Goal: Information Seeking & Learning: Find specific fact

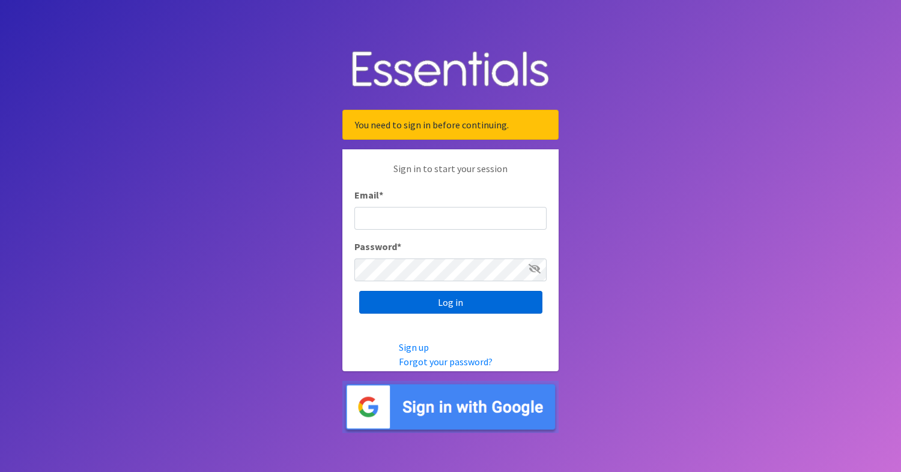
type input "diapers@giftsfromliam.org"
click at [466, 299] on input "Log in" at bounding box center [450, 302] width 183 height 23
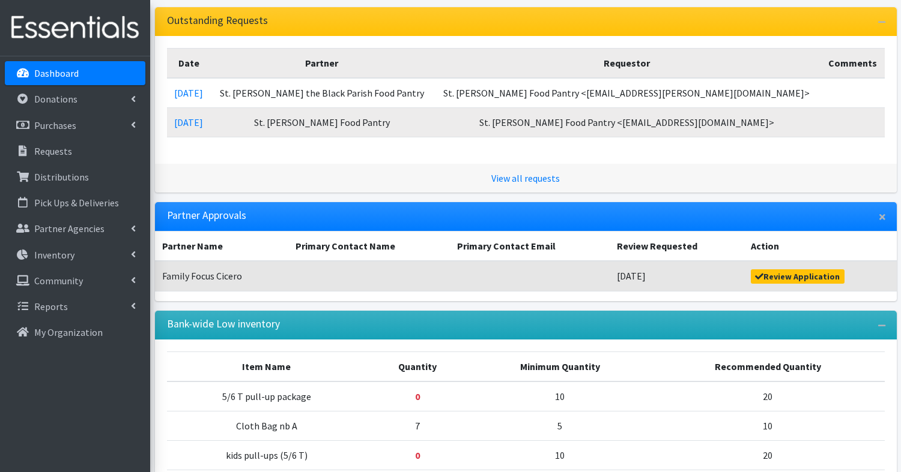
scroll to position [288, 0]
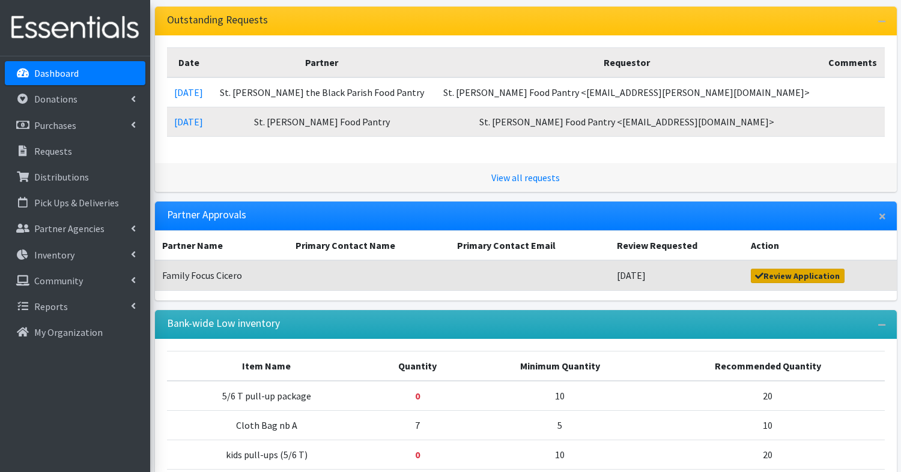
click at [830, 272] on link "Review Application" at bounding box center [797, 276] width 94 height 14
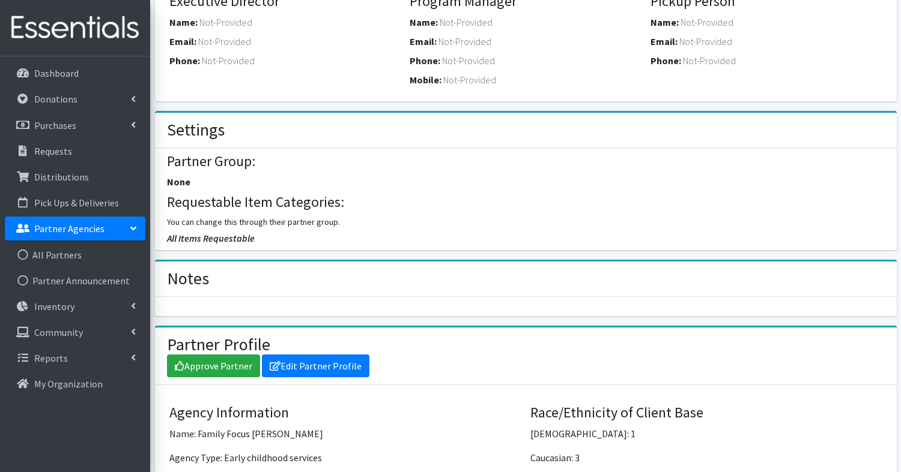
scroll to position [449, 0]
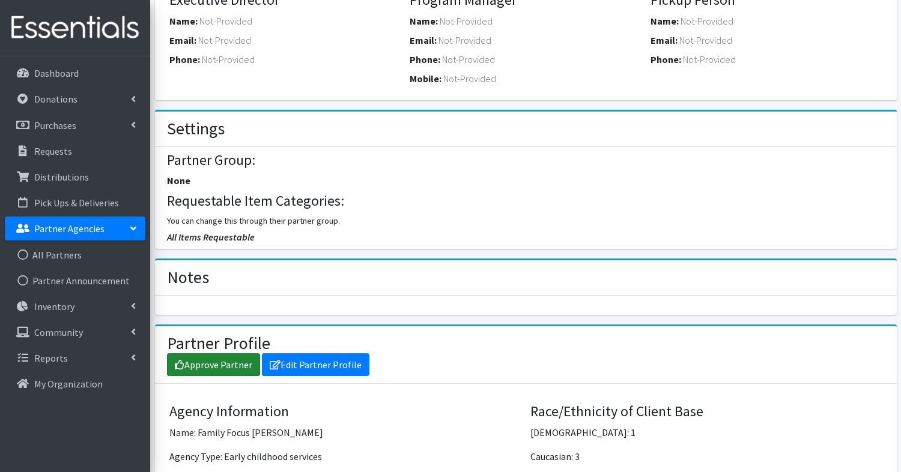
click at [217, 359] on link "Approve Partner" at bounding box center [213, 365] width 93 height 23
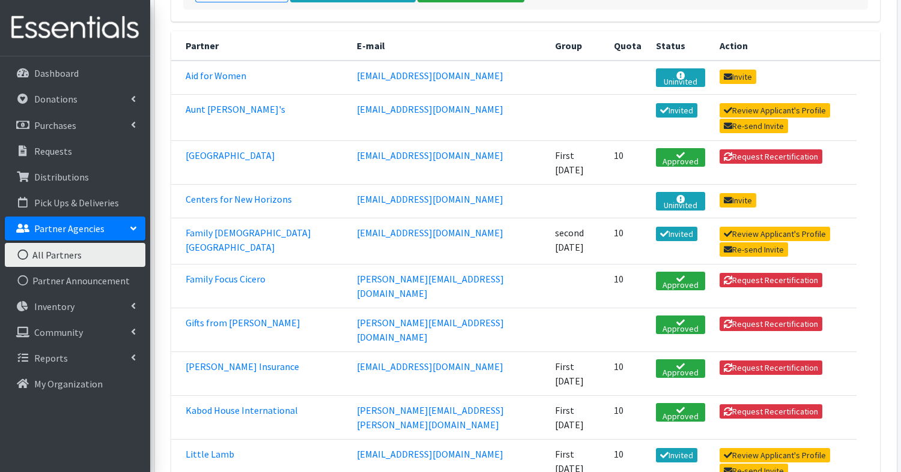
scroll to position [240, 0]
click at [229, 273] on link "Family Focus Cicero" at bounding box center [226, 279] width 80 height 12
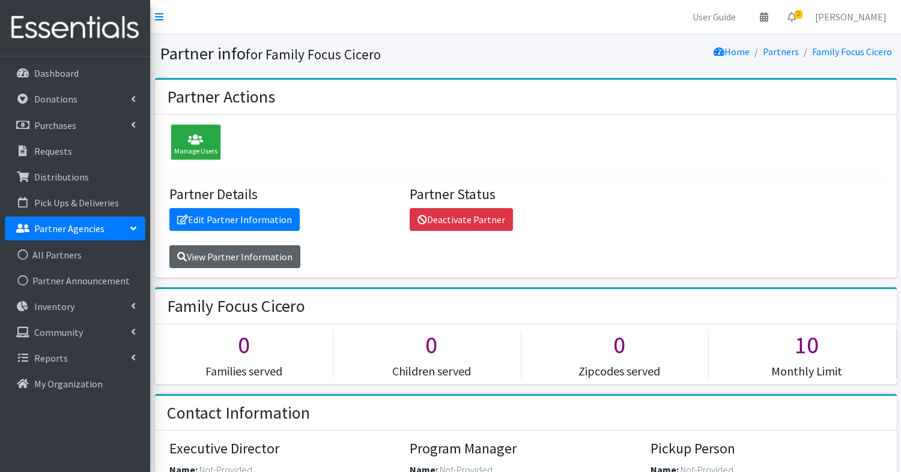
click at [234, 253] on link "View Partner Information" at bounding box center [234, 257] width 131 height 23
click at [49, 231] on p "Partner Agencies" at bounding box center [69, 229] width 70 height 12
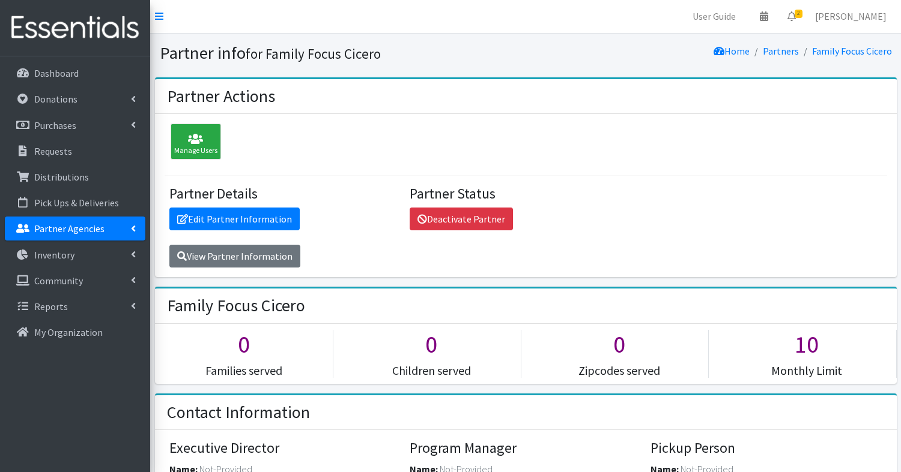
click at [45, 231] on p "Partner Agencies" at bounding box center [69, 229] width 70 height 12
click at [56, 253] on link "All Partners" at bounding box center [75, 255] width 140 height 24
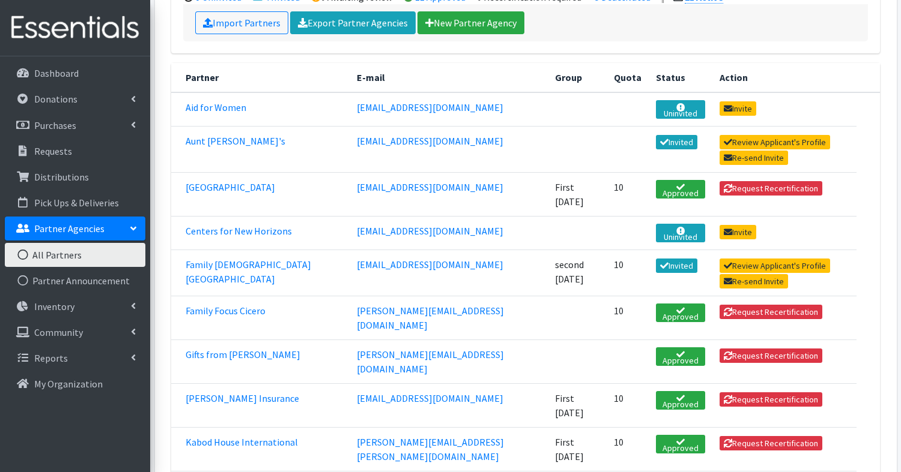
scroll to position [169, 0]
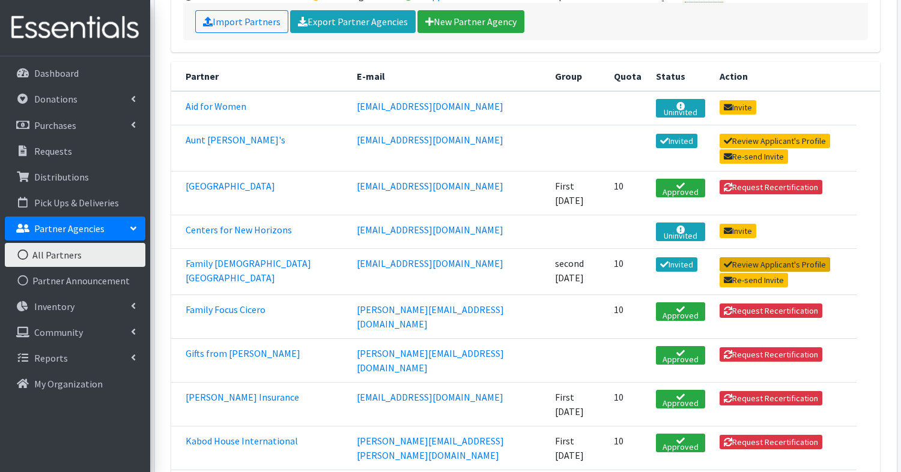
click at [740, 258] on link "Review Applicant's Profile" at bounding box center [774, 265] width 111 height 14
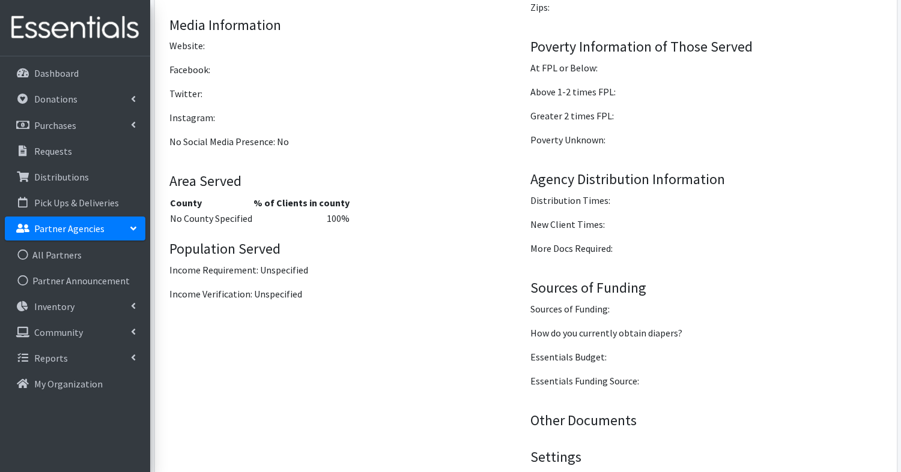
scroll to position [1191, 0]
click at [59, 255] on link "All Partners" at bounding box center [75, 255] width 140 height 24
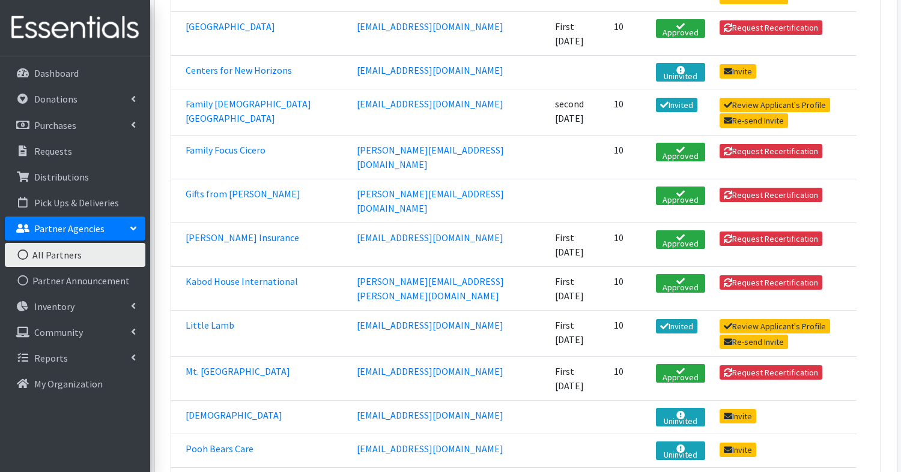
scroll to position [332, 0]
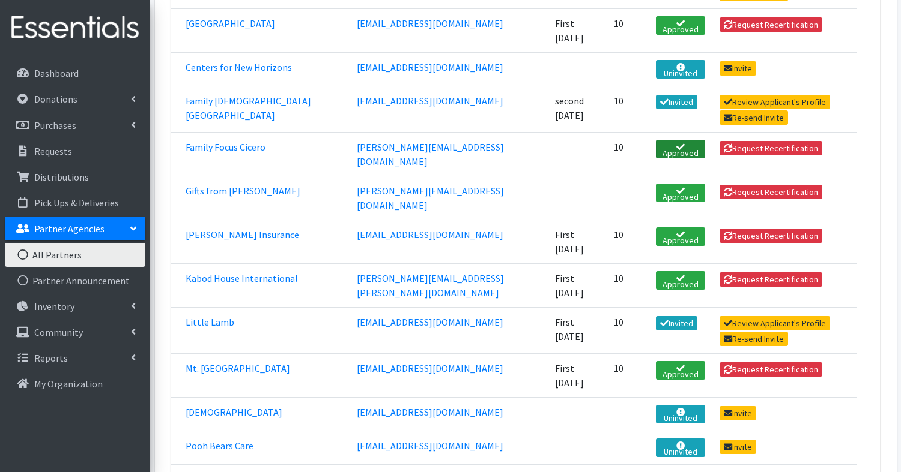
click at [656, 140] on link "Approved" at bounding box center [680, 149] width 49 height 19
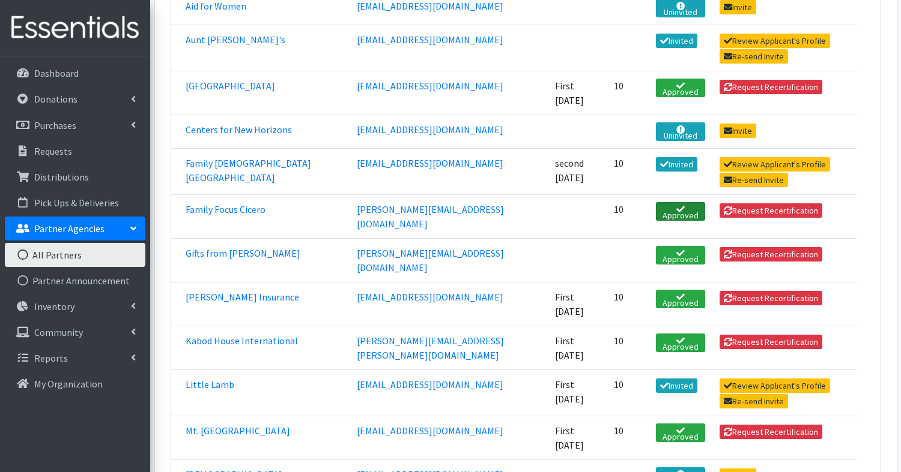
scroll to position [272, 0]
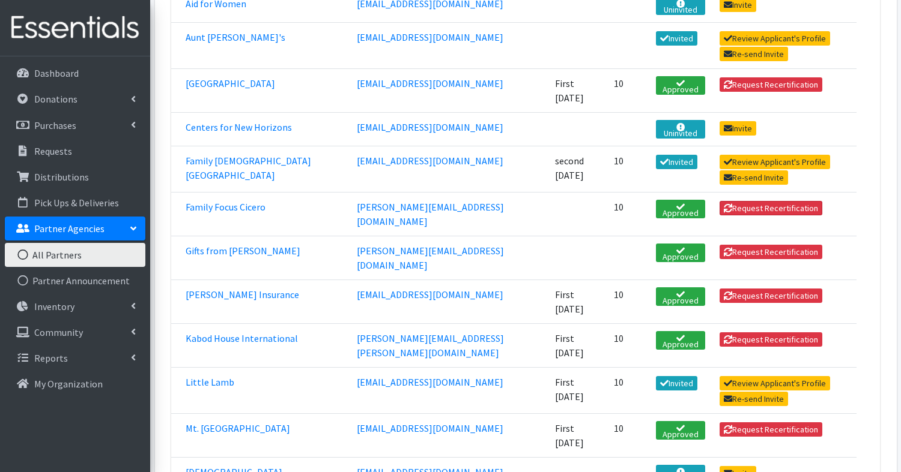
click at [719, 201] on button "Request Recertification" at bounding box center [770, 208] width 103 height 14
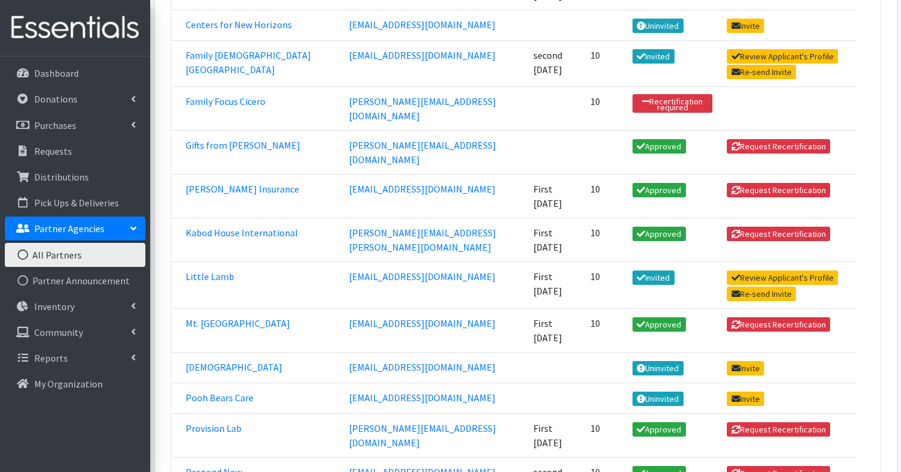
scroll to position [403, 0]
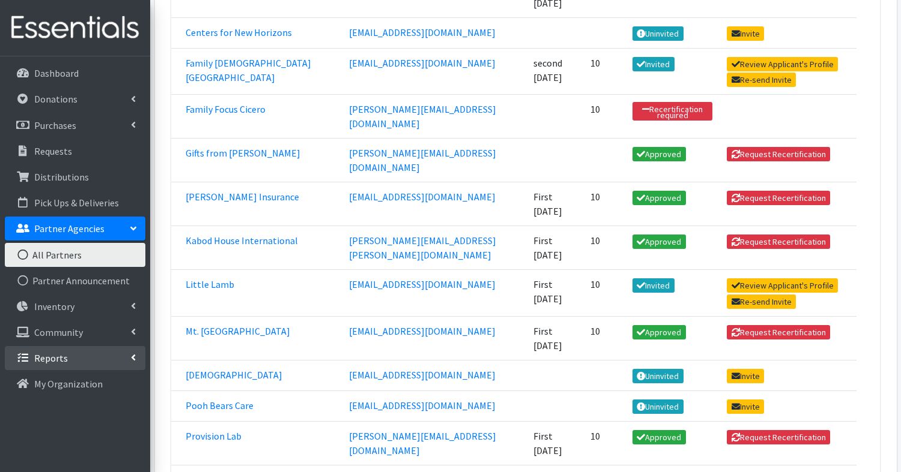
click at [106, 360] on link "Reports" at bounding box center [75, 358] width 140 height 24
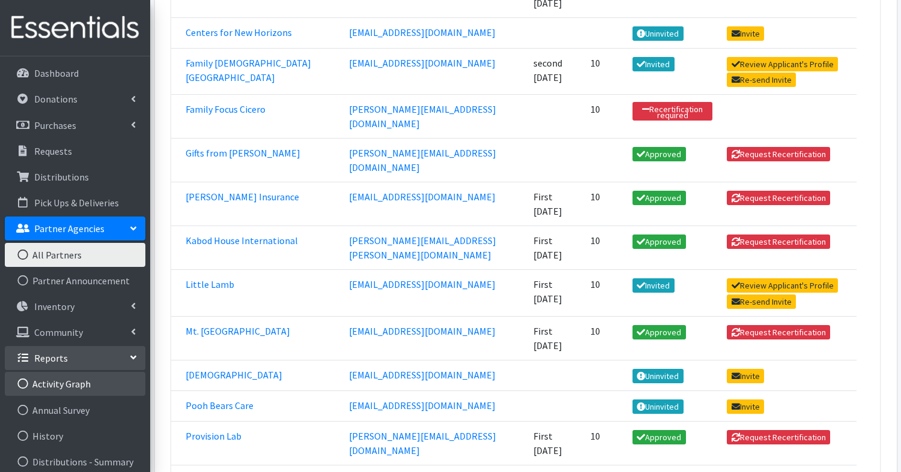
click at [109, 385] on link "Activity Graph" at bounding box center [75, 384] width 140 height 24
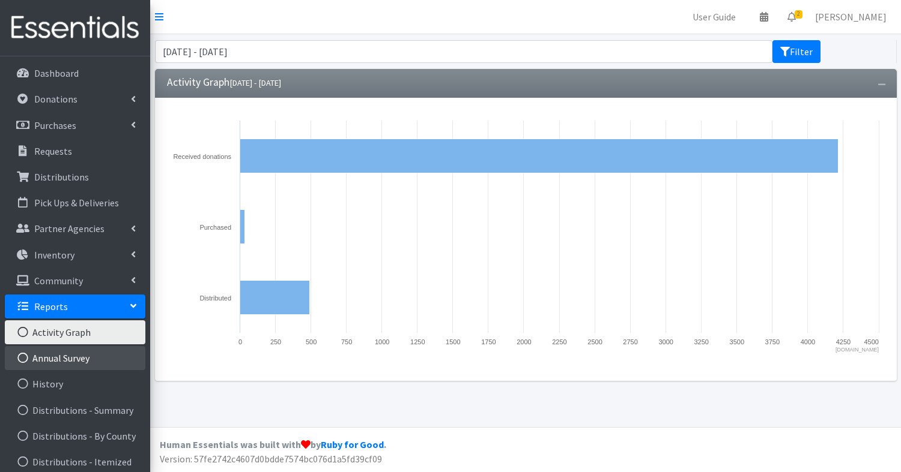
click at [88, 357] on link "Annual Survey" at bounding box center [75, 358] width 140 height 24
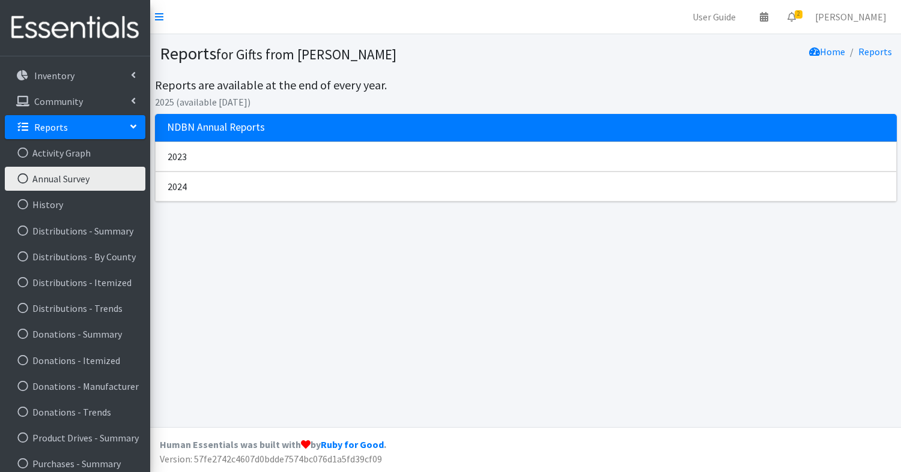
scroll to position [180, 0]
click at [112, 258] on link "Distributions - By County" at bounding box center [75, 256] width 140 height 24
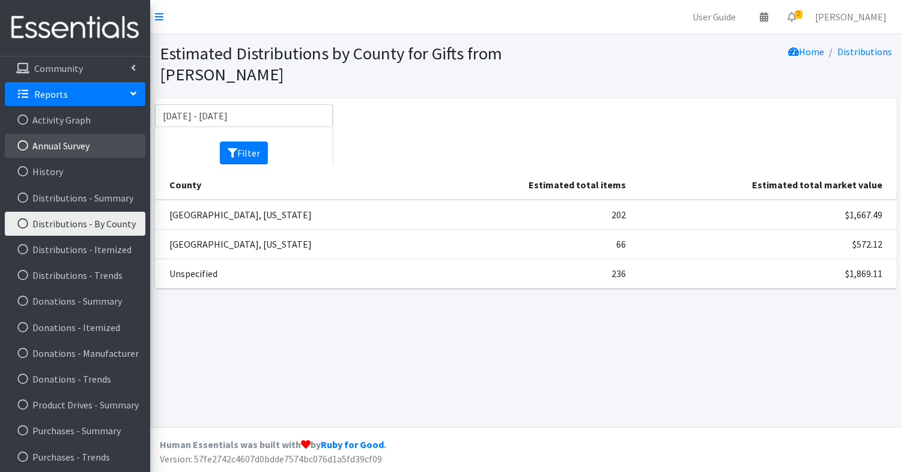
scroll to position [214, 0]
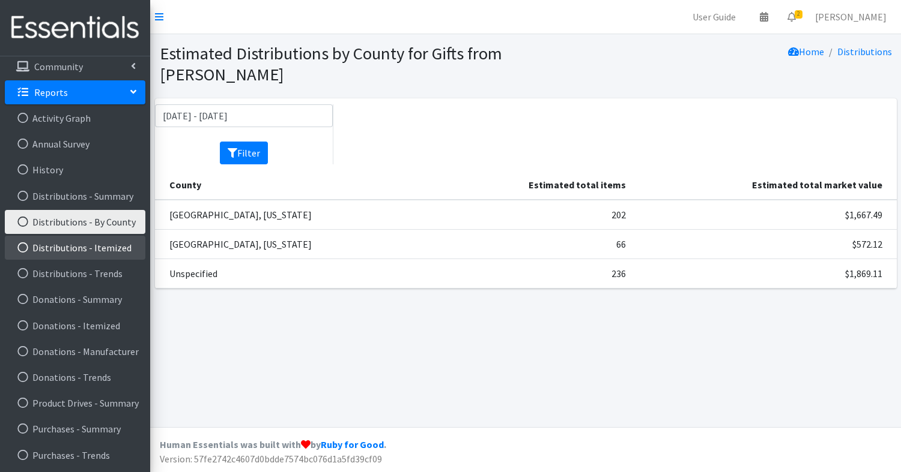
click at [103, 248] on link "Distributions - Itemized" at bounding box center [75, 248] width 140 height 24
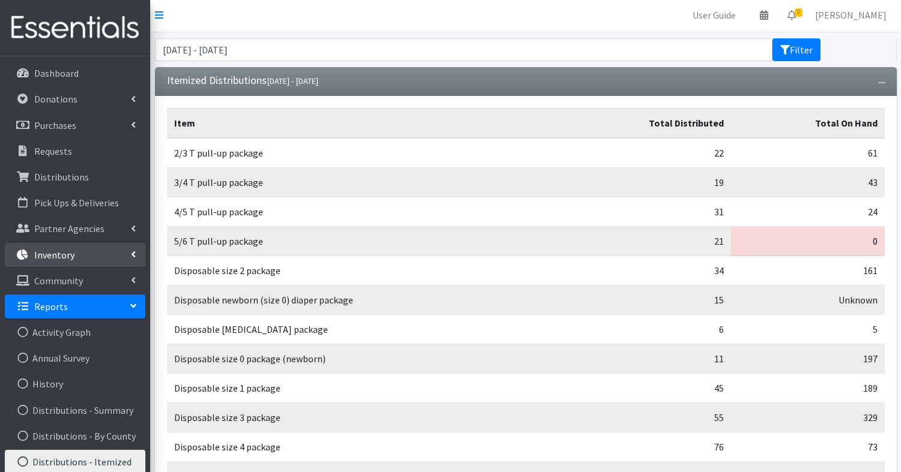
scroll to position [1, 0]
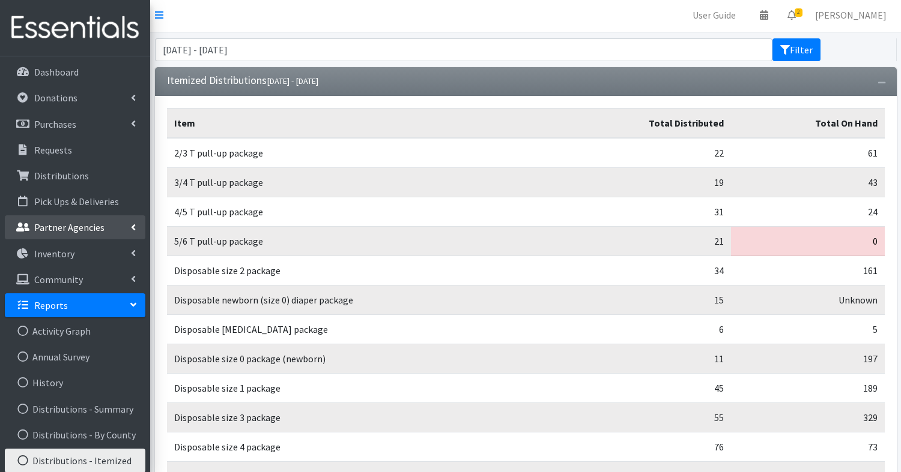
click at [65, 231] on p "Partner Agencies" at bounding box center [69, 228] width 70 height 12
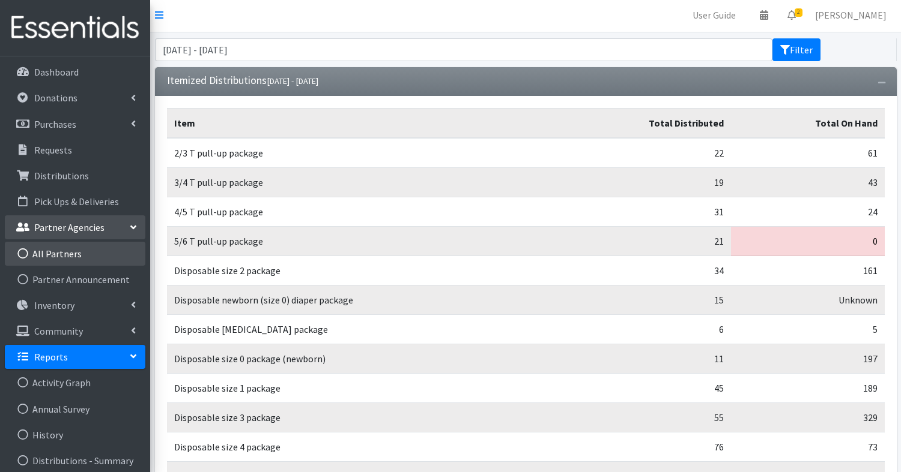
click at [67, 247] on link "All Partners" at bounding box center [75, 254] width 140 height 24
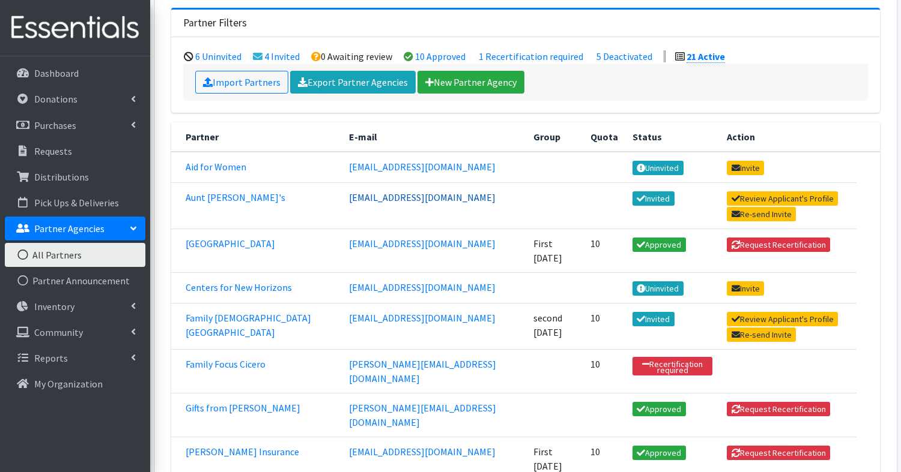
scroll to position [109, 0]
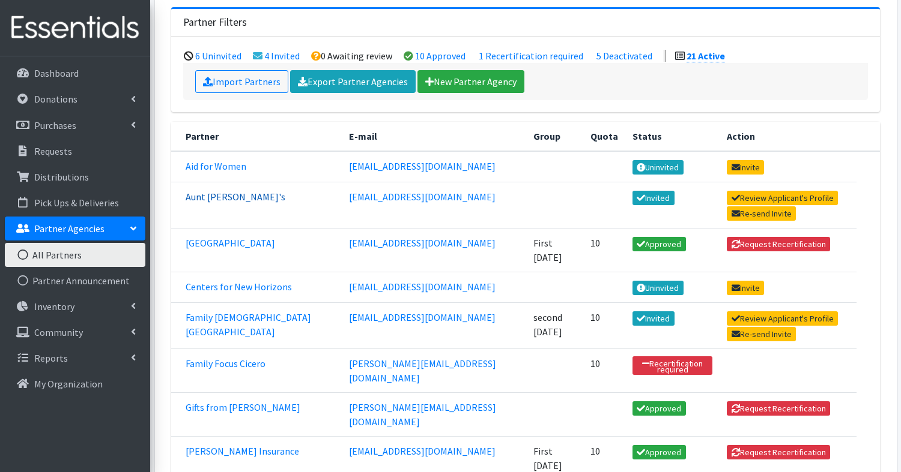
click at [224, 191] on link "Aunt Martha's" at bounding box center [236, 197] width 100 height 12
click at [255, 240] on link "Bloom Trail High School" at bounding box center [230, 243] width 89 height 12
click at [221, 281] on link "Centers for New Horizons" at bounding box center [239, 287] width 106 height 12
click at [244, 312] on link "Family Christian Health Center" at bounding box center [248, 325] width 125 height 26
click at [221, 402] on link "Gifts from Liam" at bounding box center [243, 408] width 115 height 12
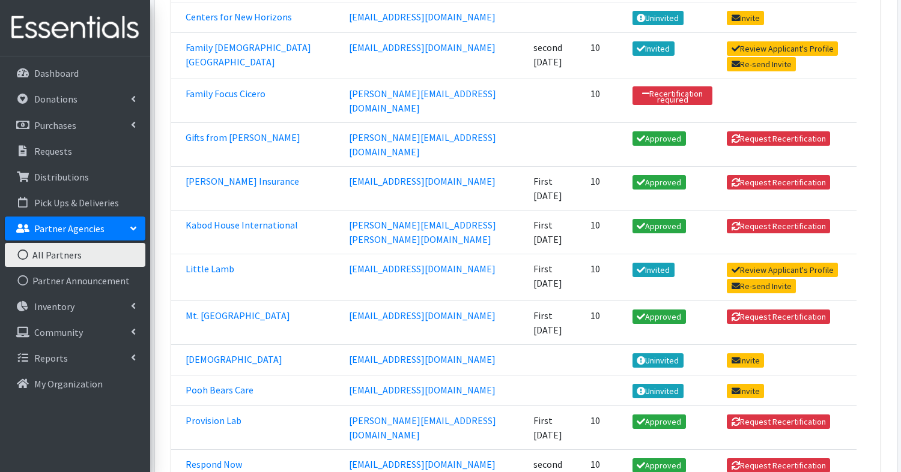
scroll to position [392, 0]
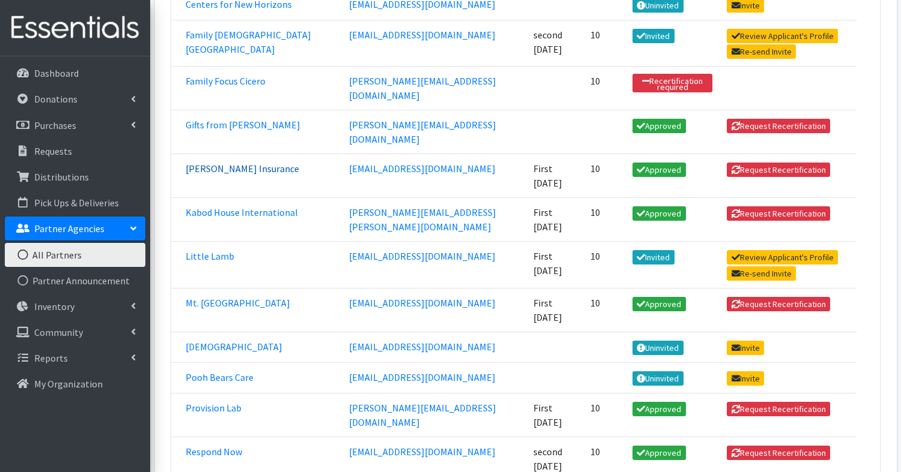
click at [242, 163] on link "[PERSON_NAME] Insurance" at bounding box center [242, 169] width 113 height 12
click at [251, 207] on link "Kabod House International" at bounding box center [242, 213] width 112 height 12
click at [223, 250] on link "Little Lamb" at bounding box center [210, 256] width 49 height 12
click at [246, 297] on link "Mt. Zion UFL Center" at bounding box center [238, 303] width 104 height 12
click at [214, 402] on link "Provision Lab" at bounding box center [214, 408] width 56 height 12
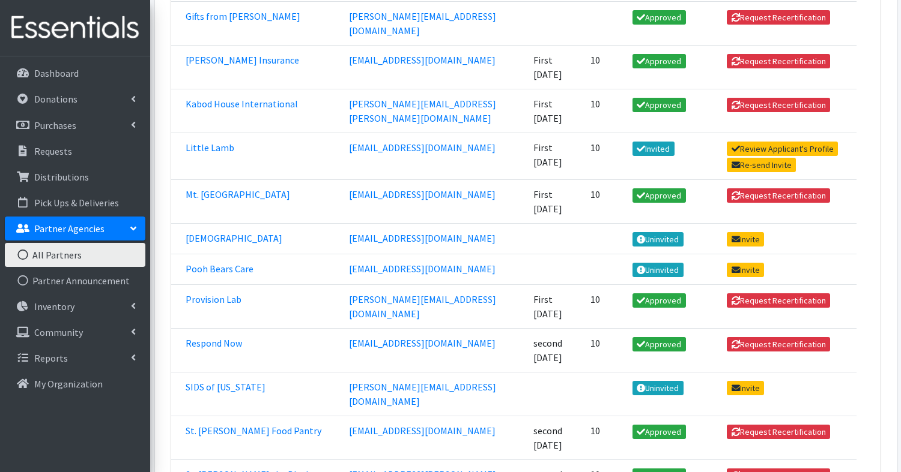
scroll to position [510, 0]
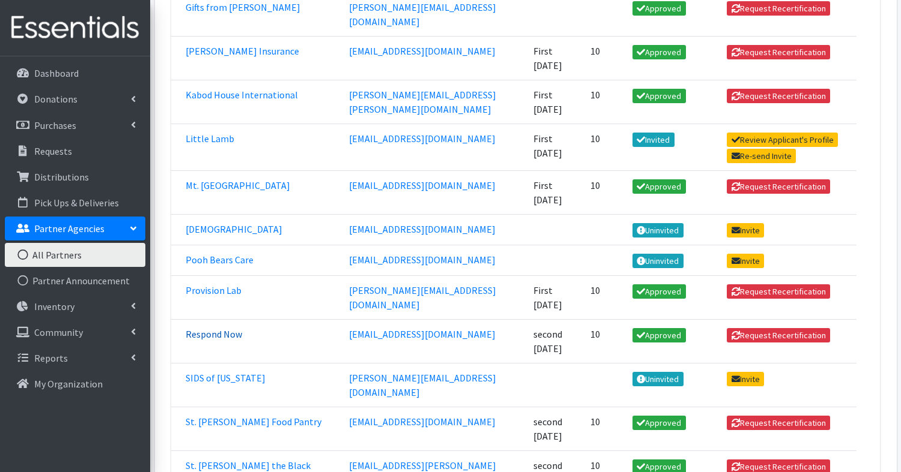
click at [208, 328] on link "Respond Now" at bounding box center [214, 334] width 56 height 12
click at [204, 416] on link "St. James Food Pantry" at bounding box center [254, 422] width 136 height 12
click at [216, 460] on link "St. Moses the Black Parish Food Pantry" at bounding box center [248, 473] width 125 height 26
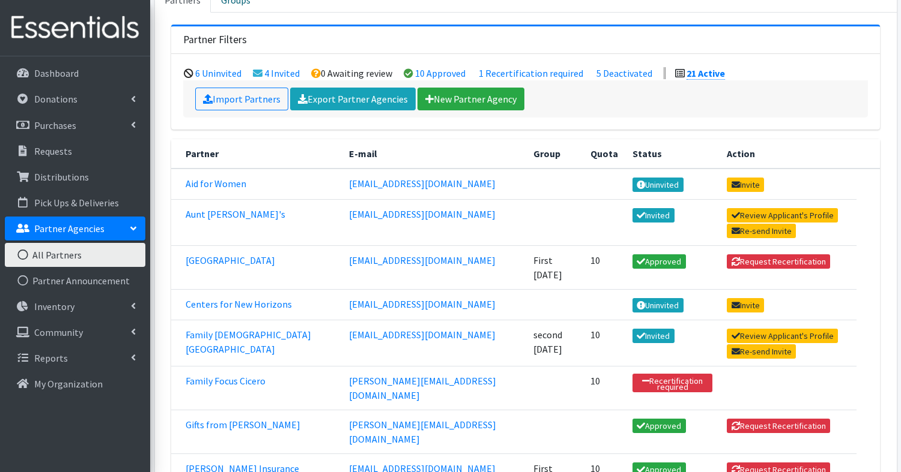
scroll to position [93, 0]
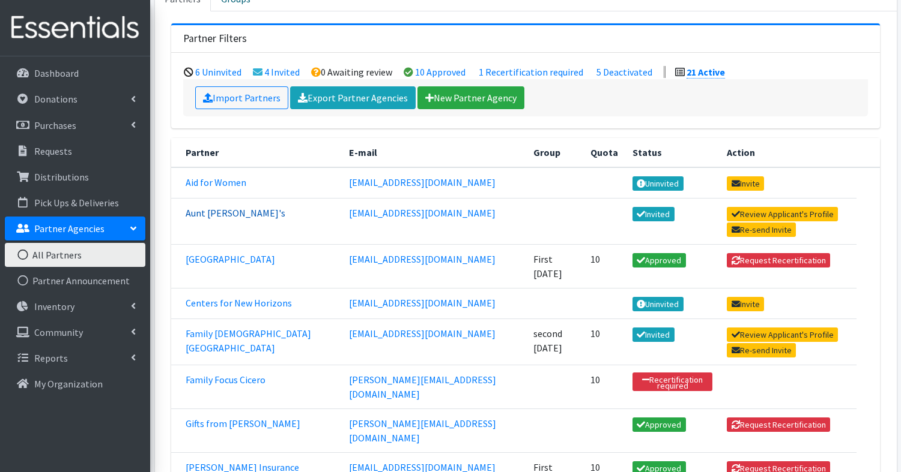
click at [228, 210] on link "Aunt Martha's" at bounding box center [236, 213] width 100 height 12
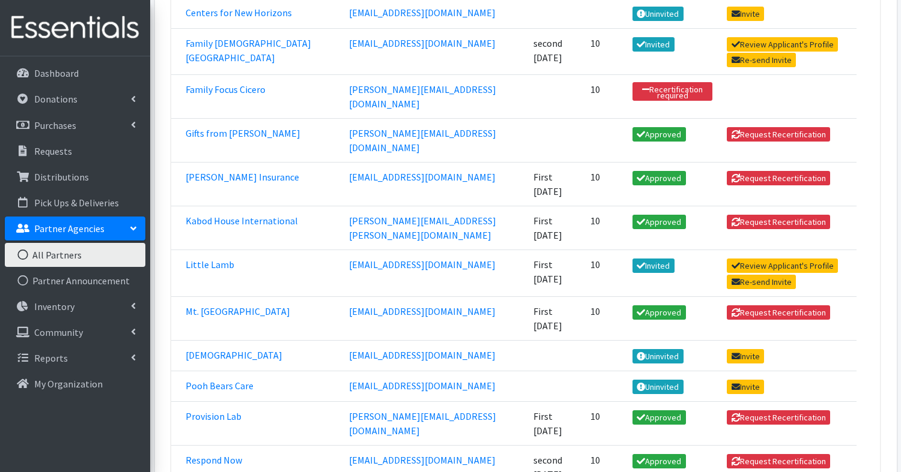
scroll to position [388, 0]
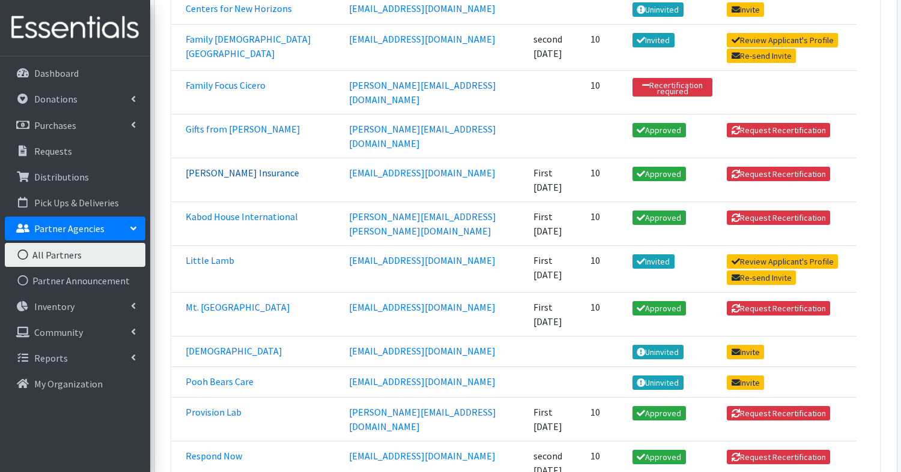
click at [266, 167] on link "Jacqueline Cervera Farmer's Insurance" at bounding box center [242, 173] width 113 height 12
click at [255, 211] on link "Kabod House International" at bounding box center [242, 217] width 112 height 12
click at [201, 301] on link "Mt. Zion UFL Center" at bounding box center [238, 307] width 104 height 12
click at [213, 406] on link "Provision Lab" at bounding box center [214, 412] width 56 height 12
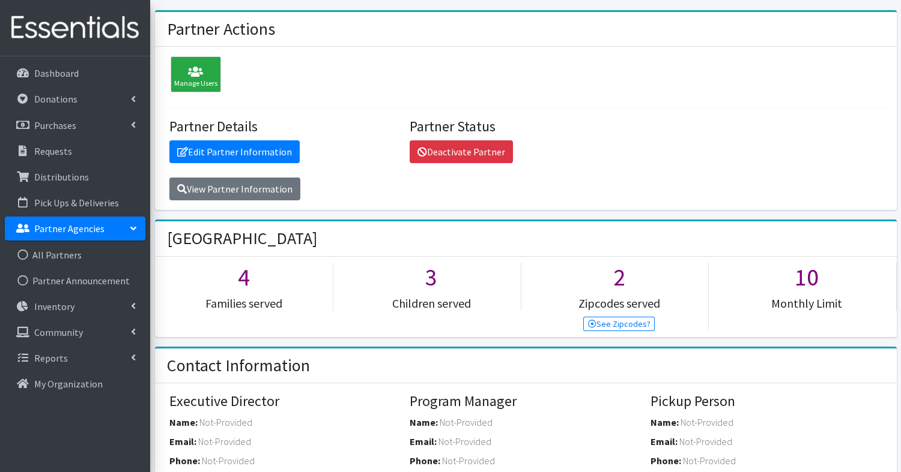
scroll to position [71, 0]
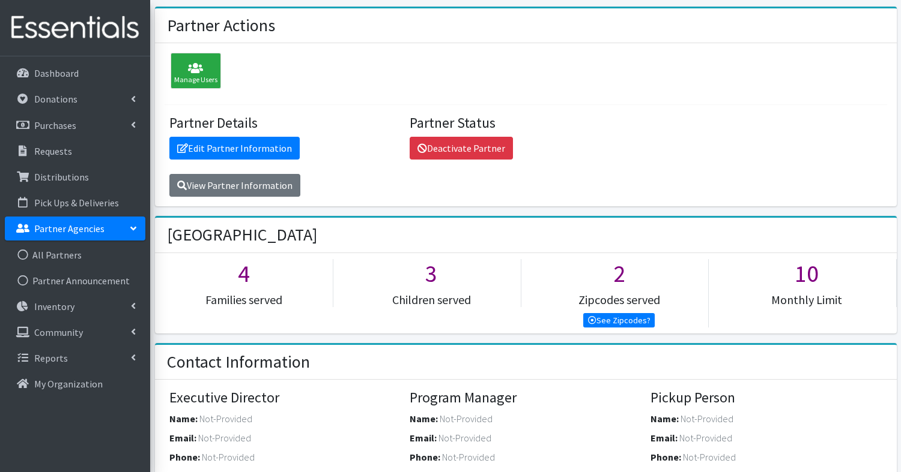
click at [631, 313] on link "See Zipcodes?" at bounding box center [618, 320] width 71 height 14
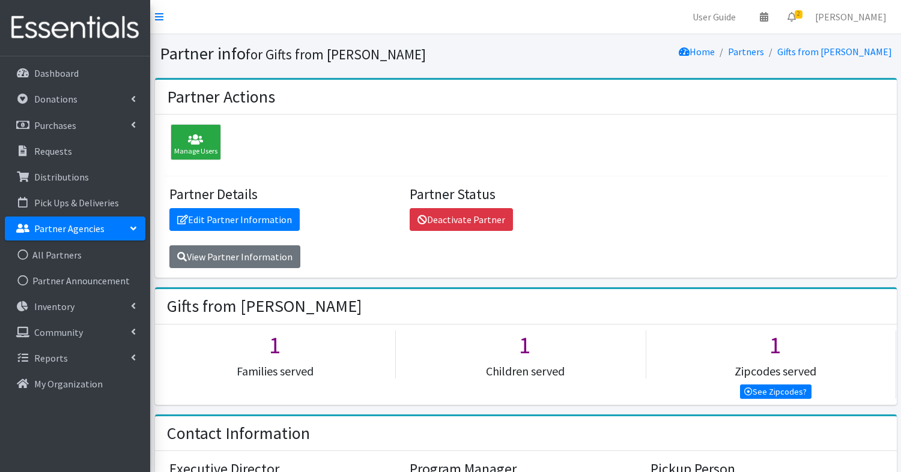
click at [782, 390] on link "See Zipcodes?" at bounding box center [775, 392] width 71 height 14
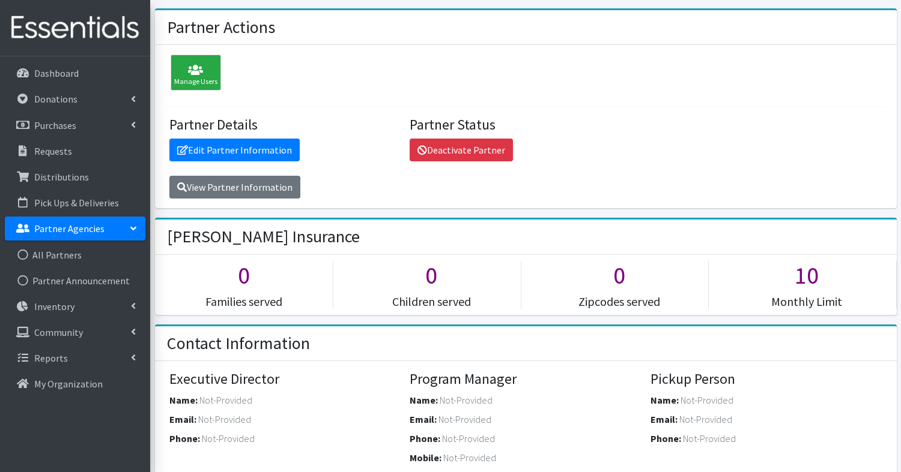
scroll to position [59, 0]
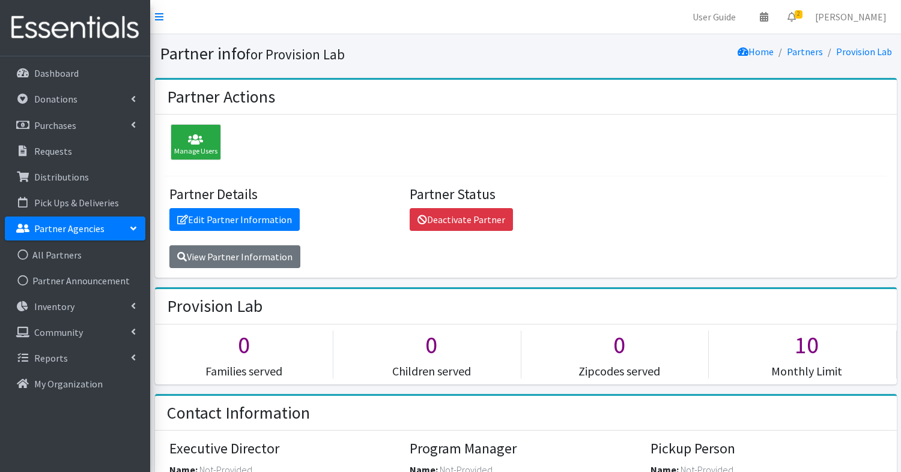
scroll to position [1, 0]
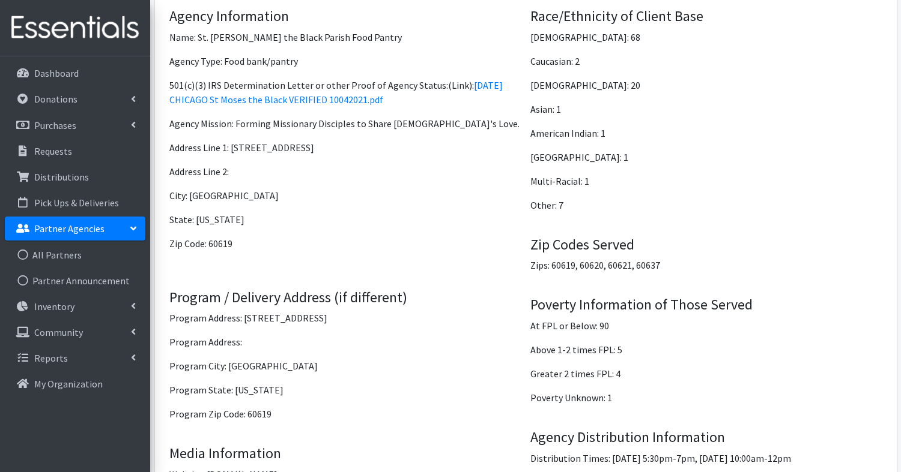
scroll to position [883, 0]
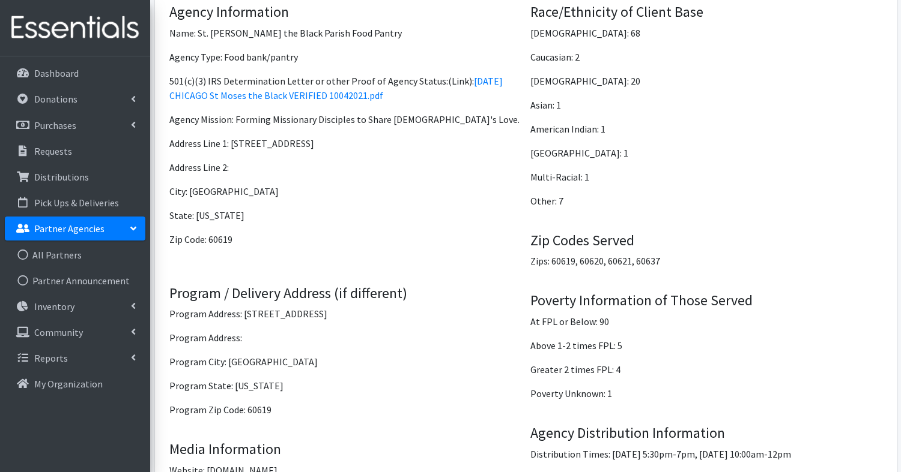
click at [642, 254] on p "Zips: 60619, 60620, 60621, 60637" at bounding box center [706, 261] width 352 height 14
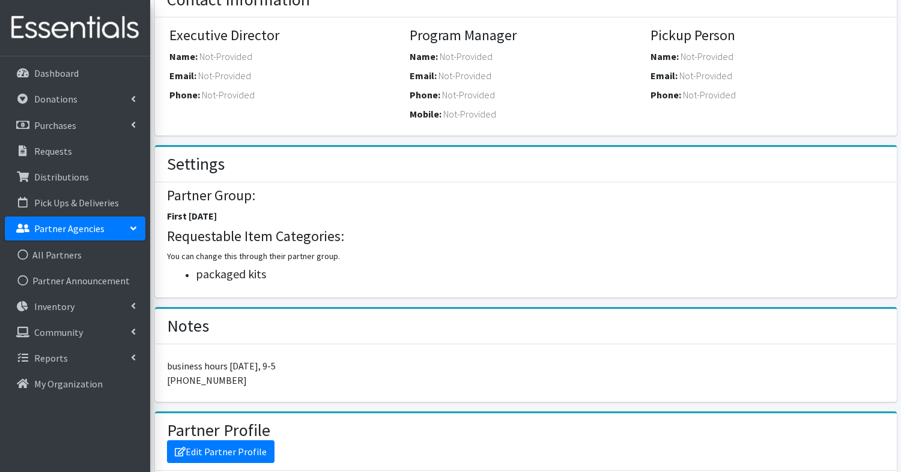
scroll to position [411, 0]
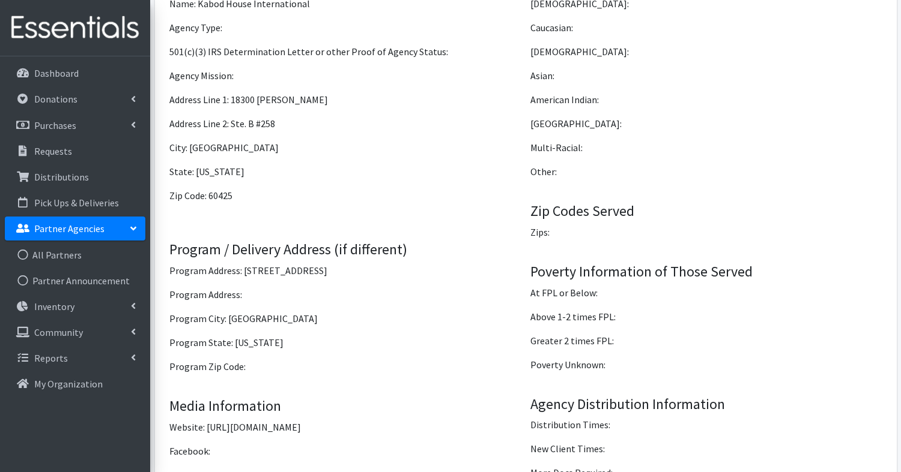
scroll to position [916, 0]
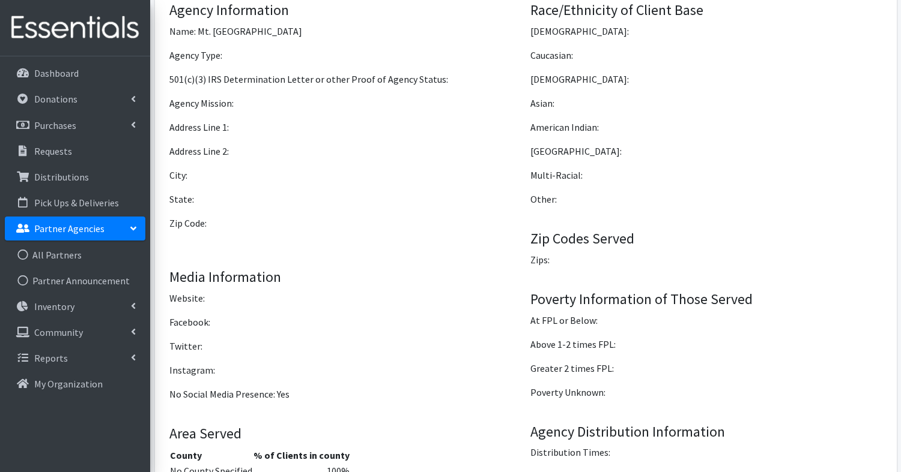
scroll to position [966, 0]
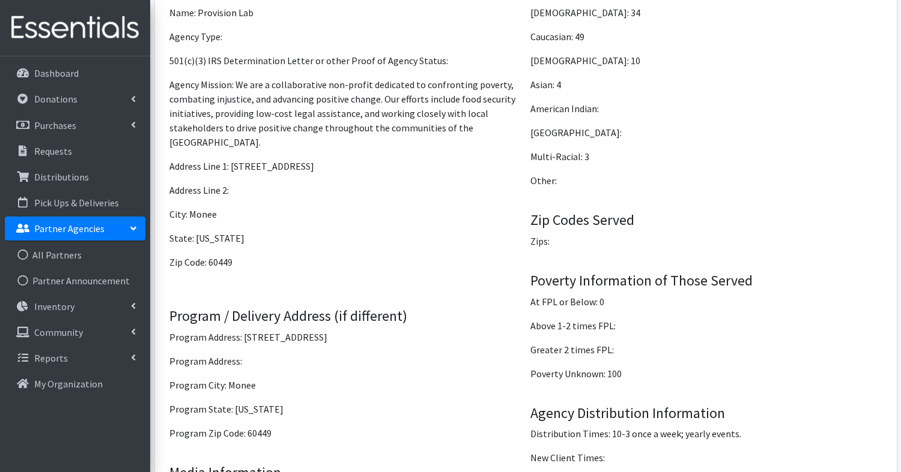
scroll to position [906, 0]
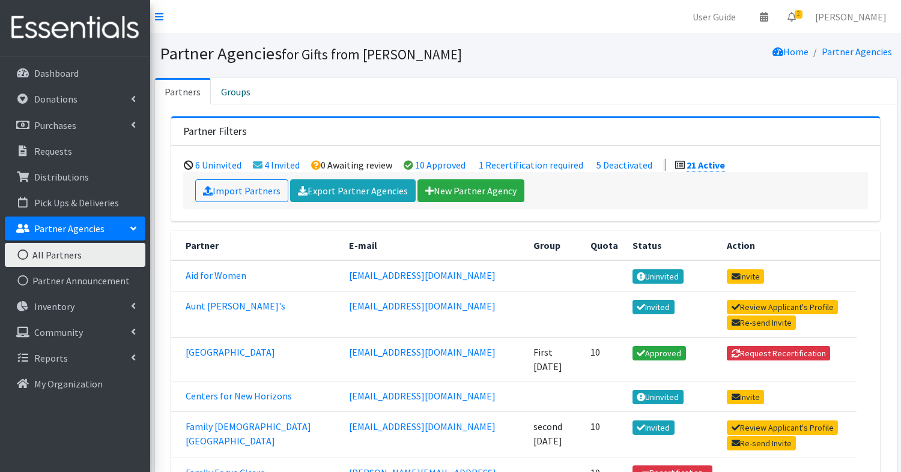
scroll to position [388, 0]
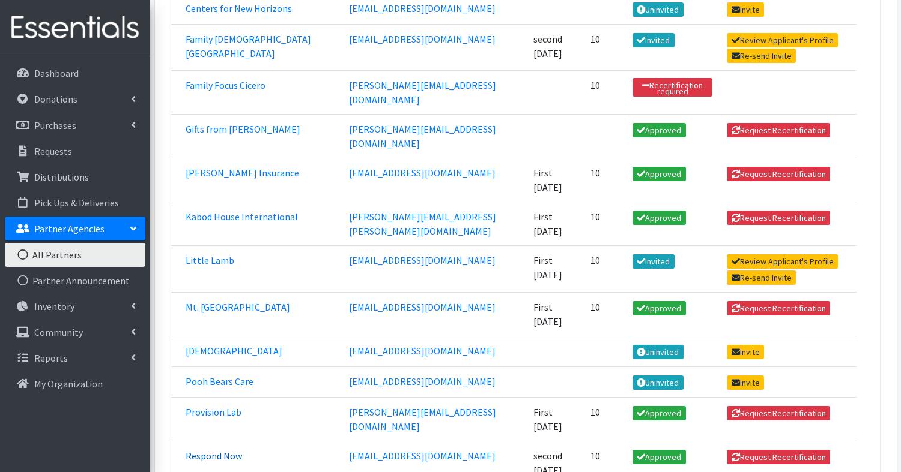
click at [217, 450] on link "Respond Now" at bounding box center [214, 456] width 56 height 12
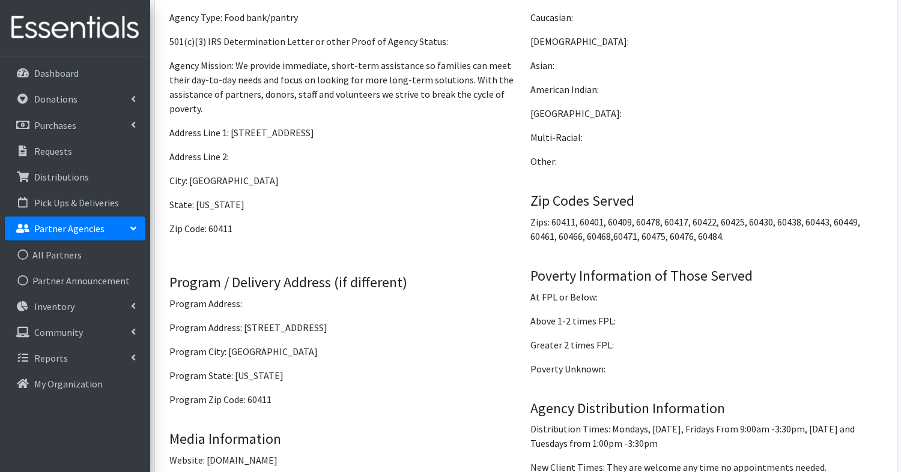
scroll to position [902, 0]
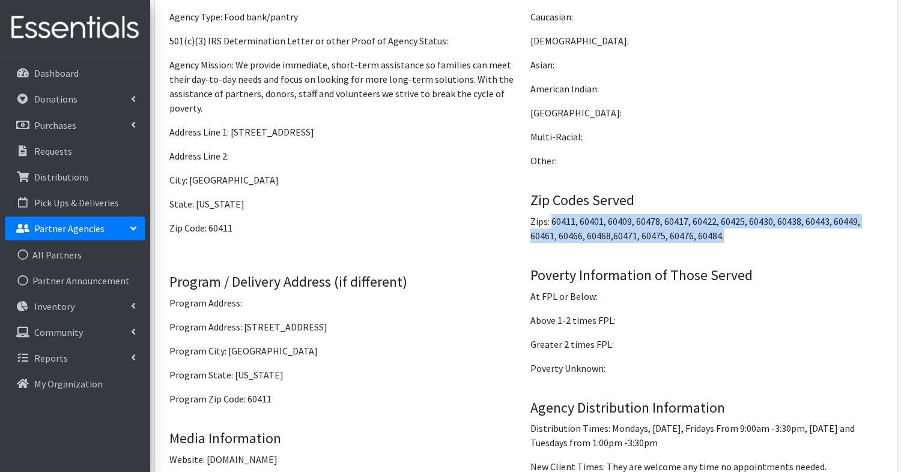
drag, startPoint x: 551, startPoint y: 213, endPoint x: 744, endPoint y: 242, distance: 194.9
click at [744, 242] on div "Race/Ethnicity of Client Base African American: Caucasian: Hispanic: Asian: Ame…" at bounding box center [705, 364] width 361 height 803
copy p "60411, 60401, 60409, 60478, 60417, 60422, 60425, 60430, 60438, 60443, 60449, 60…"
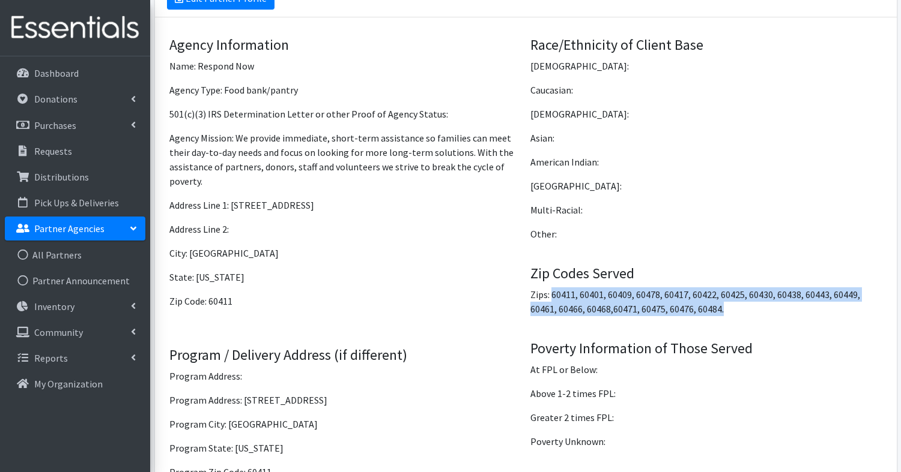
scroll to position [832, 0]
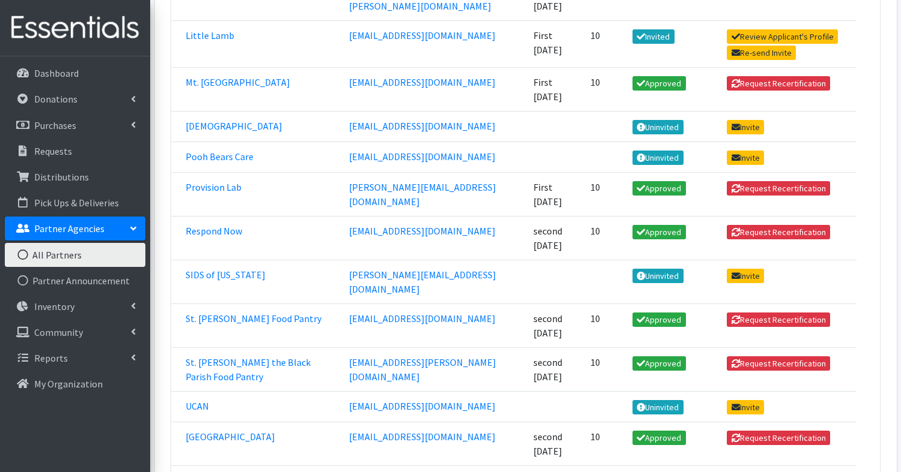
scroll to position [611, 0]
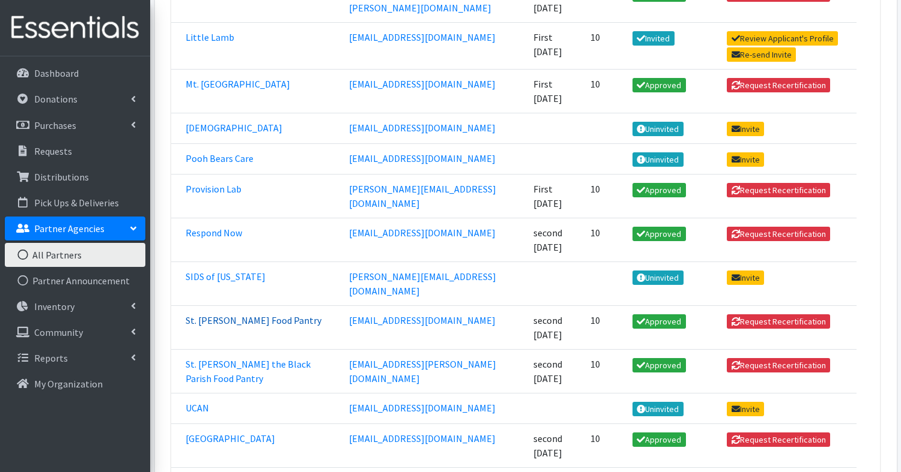
click at [214, 315] on link "St. [PERSON_NAME] Food Pantry" at bounding box center [254, 321] width 136 height 12
click at [256, 358] on link "St. [PERSON_NAME] the Black Parish Food Pantry" at bounding box center [248, 371] width 125 height 26
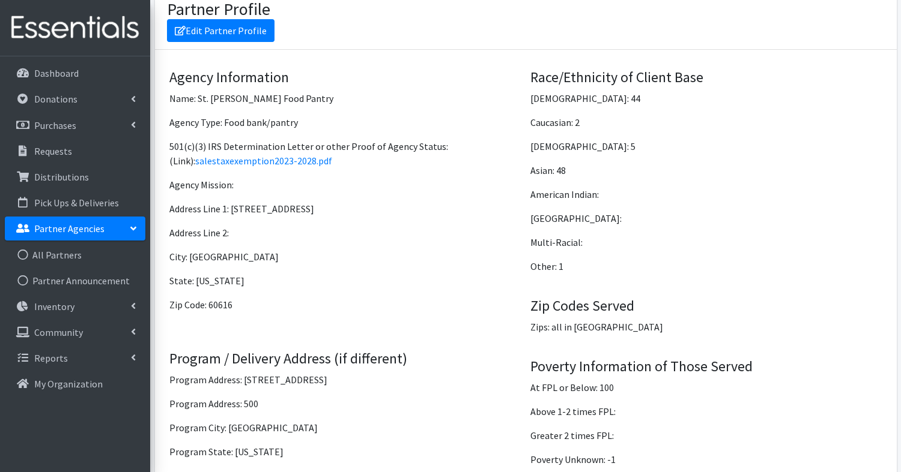
scroll to position [797, 0]
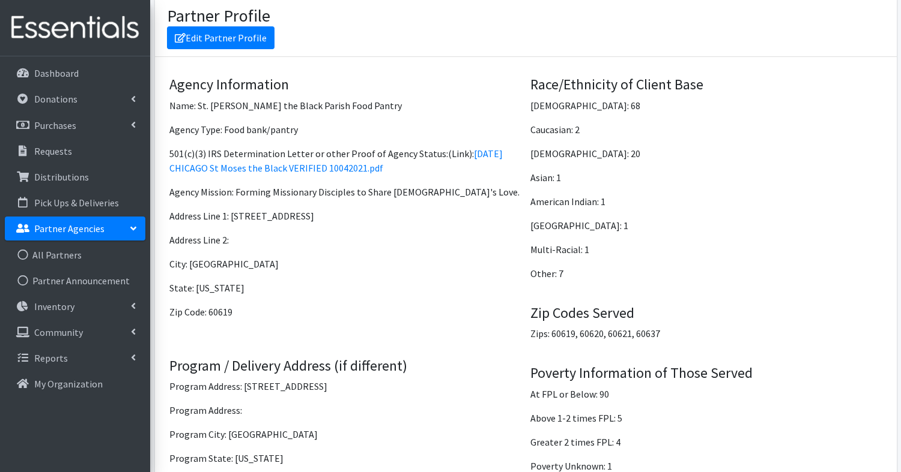
scroll to position [811, 0]
click at [646, 326] on p "Zips: 60619, 60620, 60621, 60637" at bounding box center [706, 333] width 352 height 14
drag, startPoint x: 551, startPoint y: 309, endPoint x: 665, endPoint y: 316, distance: 114.3
click at [665, 316] on div "Race/Ethnicity of Client Base African American: 68 Caucasian: 2 Hispanic: 20 As…" at bounding box center [705, 456] width 361 height 760
copy p "60619, 60620, 60621, 60637"
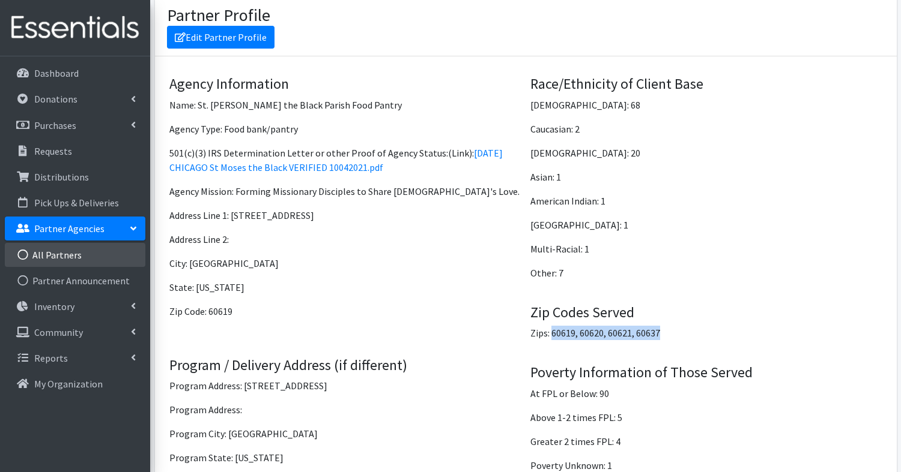
click at [61, 255] on link "All Partners" at bounding box center [75, 255] width 140 height 24
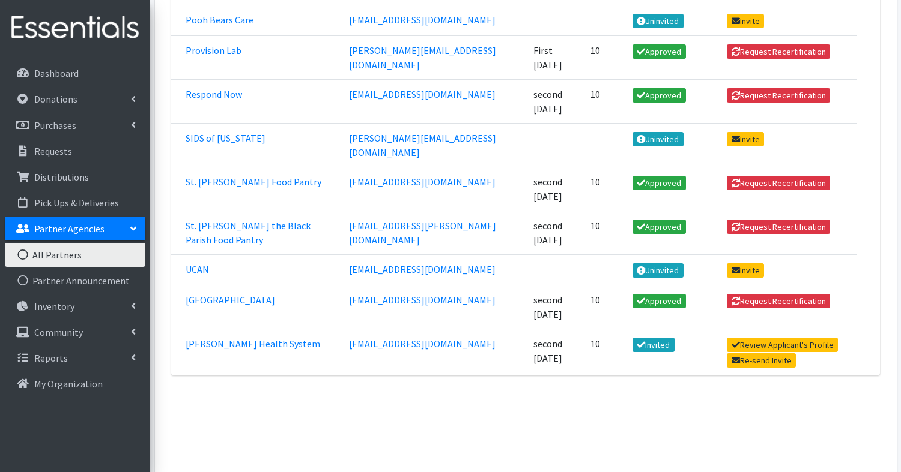
scroll to position [752, 0]
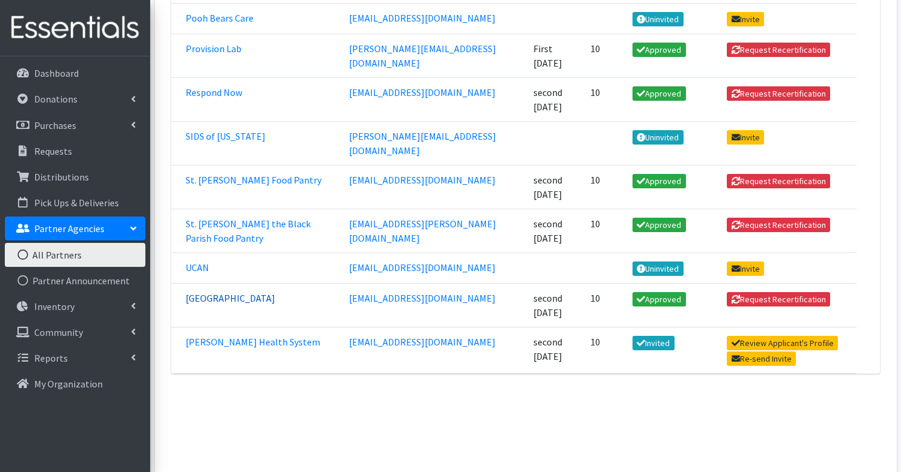
click at [255, 292] on link "[GEOGRAPHIC_DATA]" at bounding box center [230, 298] width 89 height 12
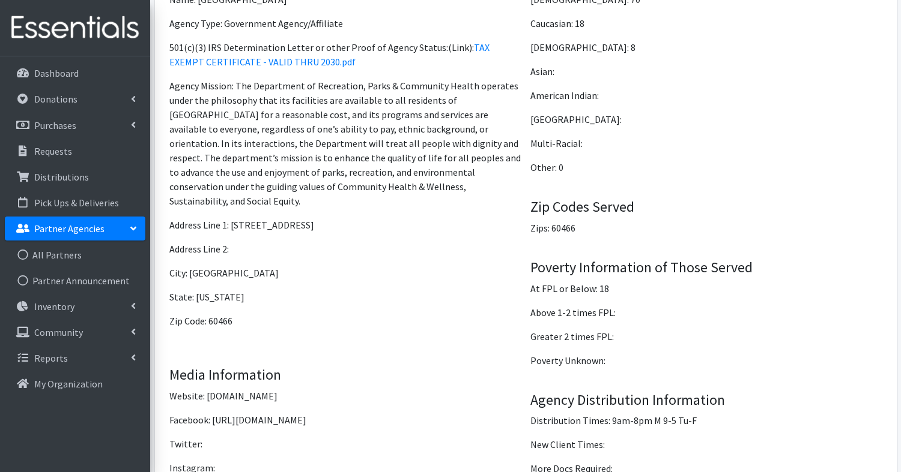
scroll to position [898, 0]
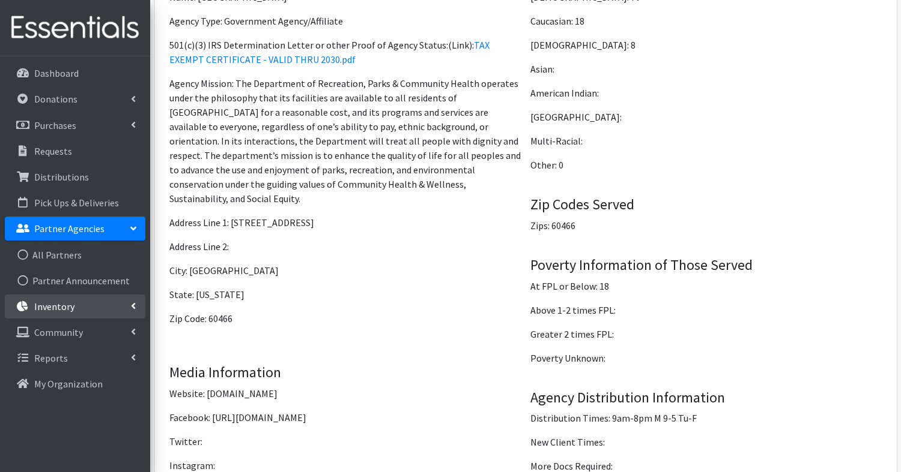
click at [62, 301] on p "Inventory" at bounding box center [54, 307] width 40 height 12
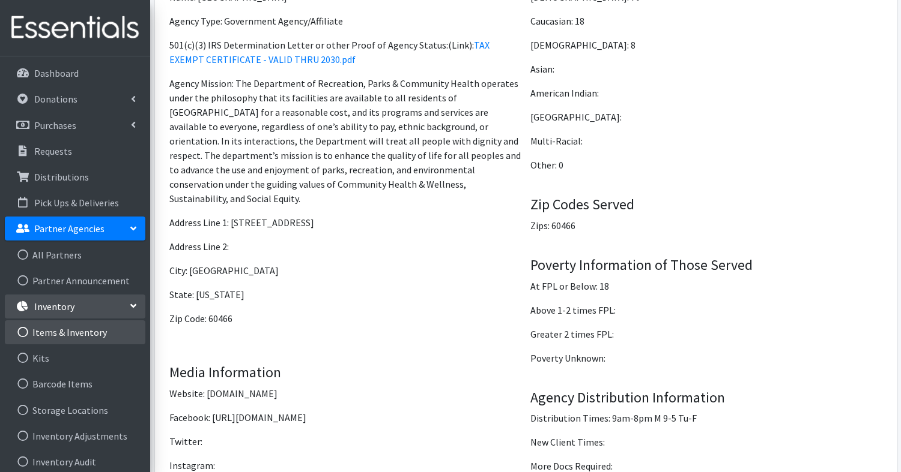
click at [65, 336] on link "Items & Inventory" at bounding box center [75, 333] width 140 height 24
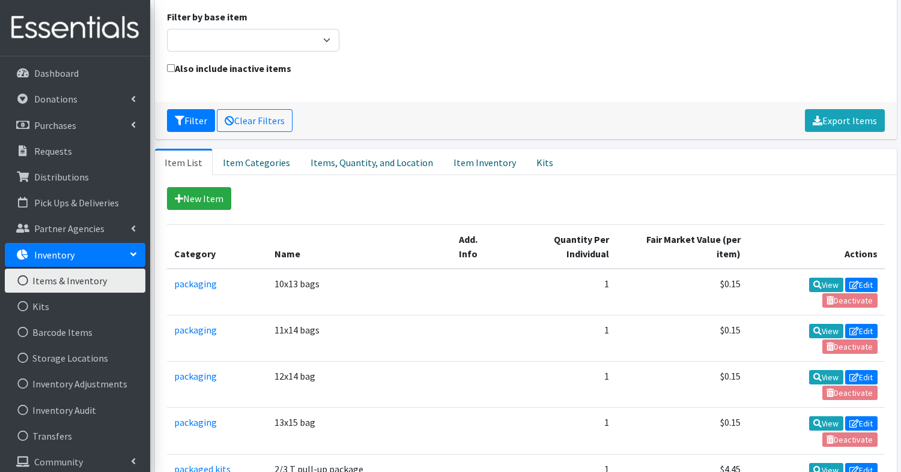
scroll to position [77, 0]
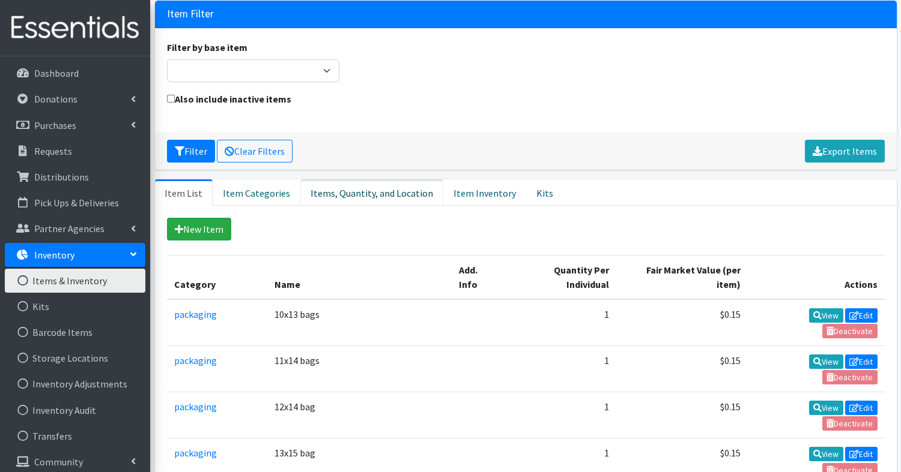
click at [388, 193] on link "Items, Quantity, and Location" at bounding box center [371, 193] width 143 height 26
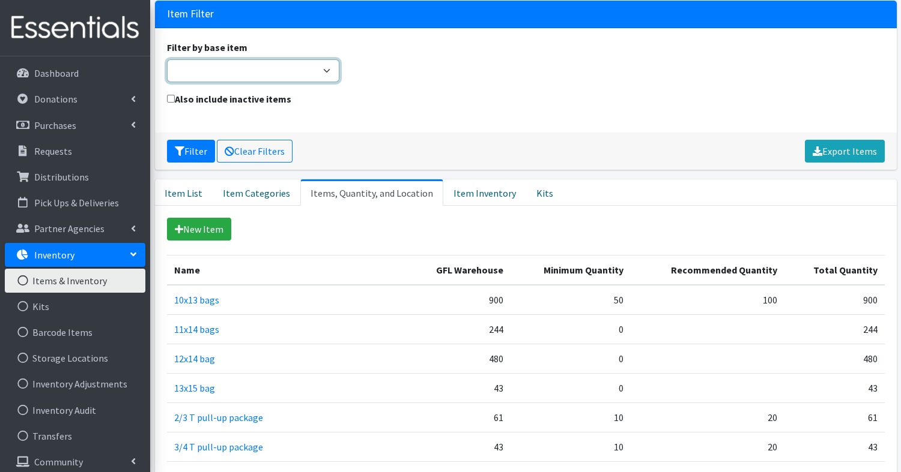
click at [325, 68] on select "Adult Briefs (Large/X-Large) Adult Briefs (Medium/Large) Adult Briefs (Small/Me…" at bounding box center [253, 70] width 173 height 23
click at [429, 139] on div "Filter Clear Filters Export Items" at bounding box center [525, 151] width 741 height 37
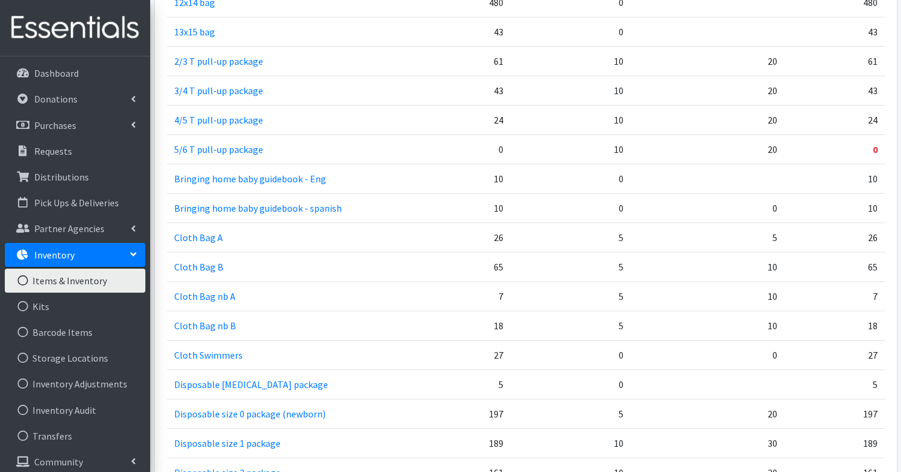
scroll to position [436, 0]
